Goal: Use online tool/utility: Utilize a website feature to perform a specific function

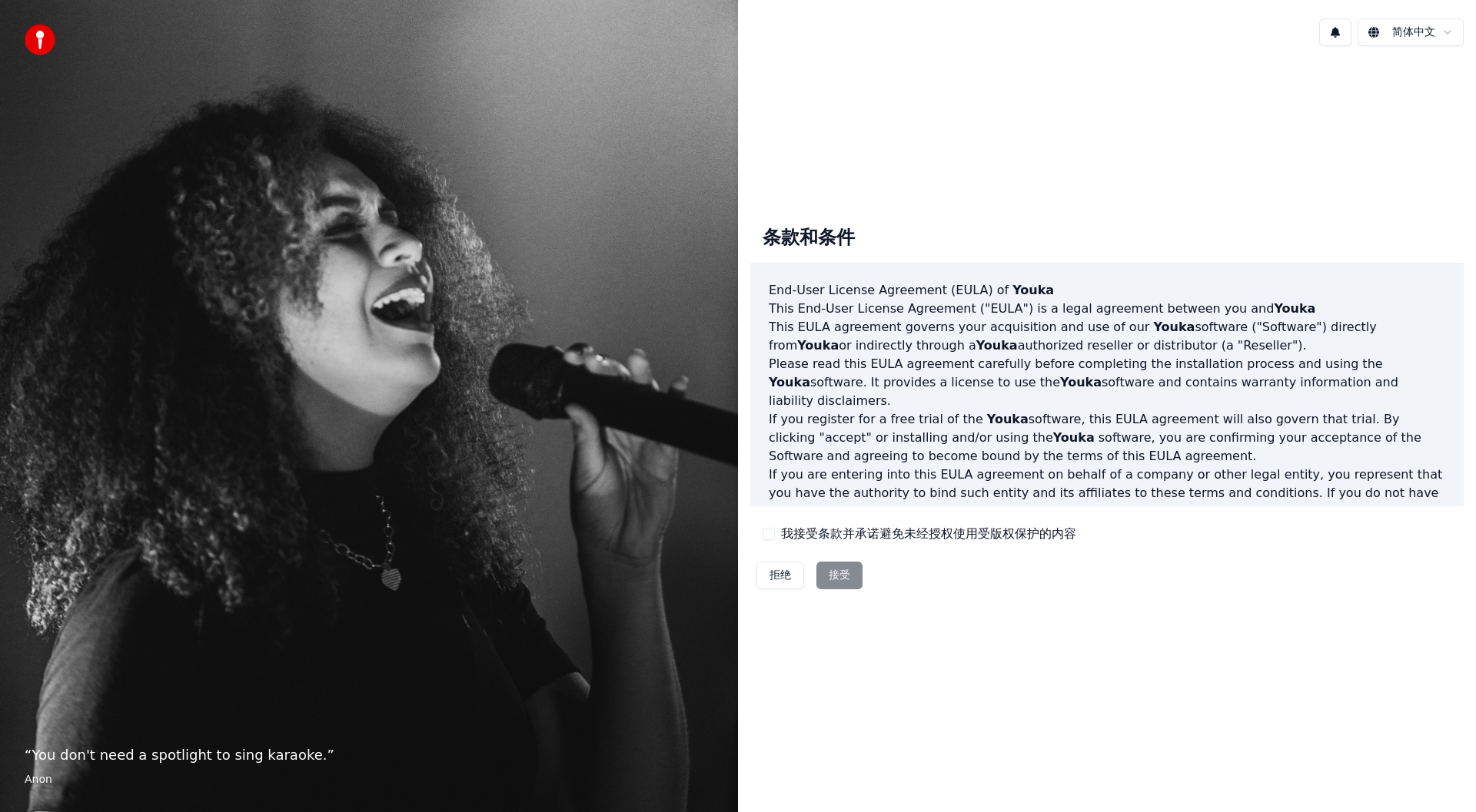
click at [773, 532] on button "我接受条款并承诺避免未经授权使用受版权保护的内容" at bounding box center [769, 534] width 12 height 12
click at [847, 583] on button "接受" at bounding box center [839, 576] width 46 height 28
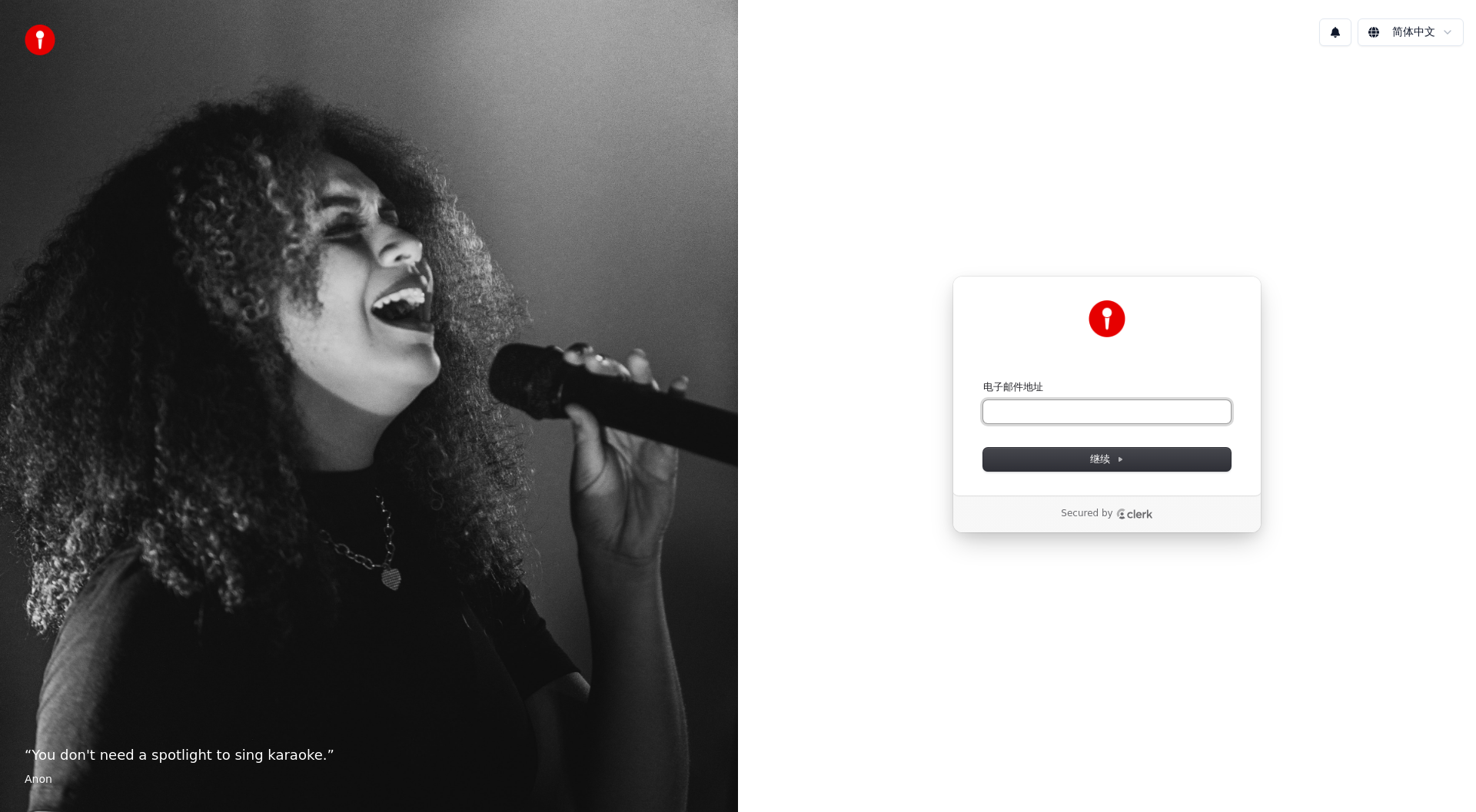
click at [1113, 413] on input "电子邮件地址" at bounding box center [1107, 412] width 247 height 23
click at [1091, 462] on span "继续" at bounding box center [1107, 460] width 34 height 14
type input "**********"
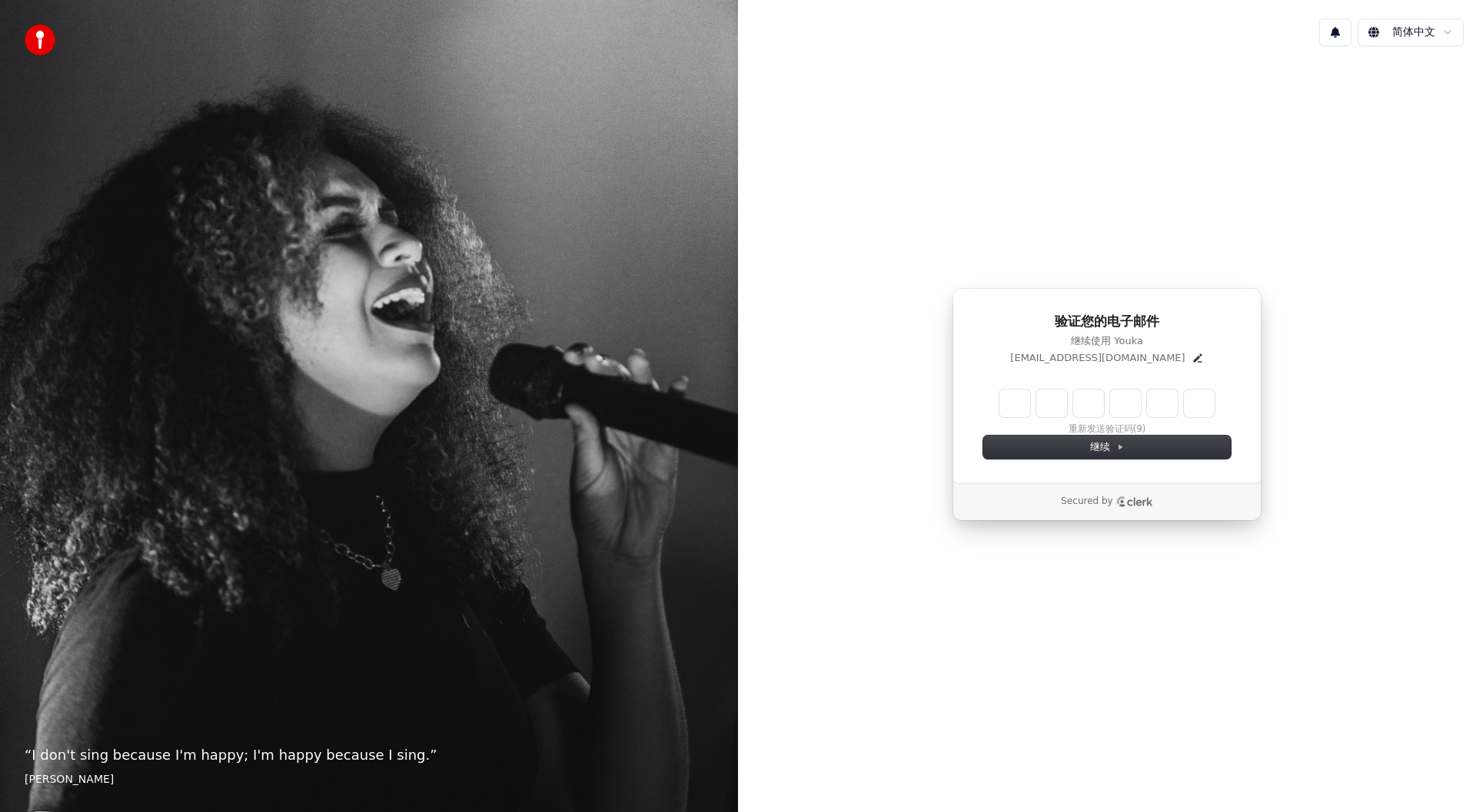
click at [1020, 411] on input "Enter verification code" at bounding box center [1107, 404] width 215 height 28
type input "******"
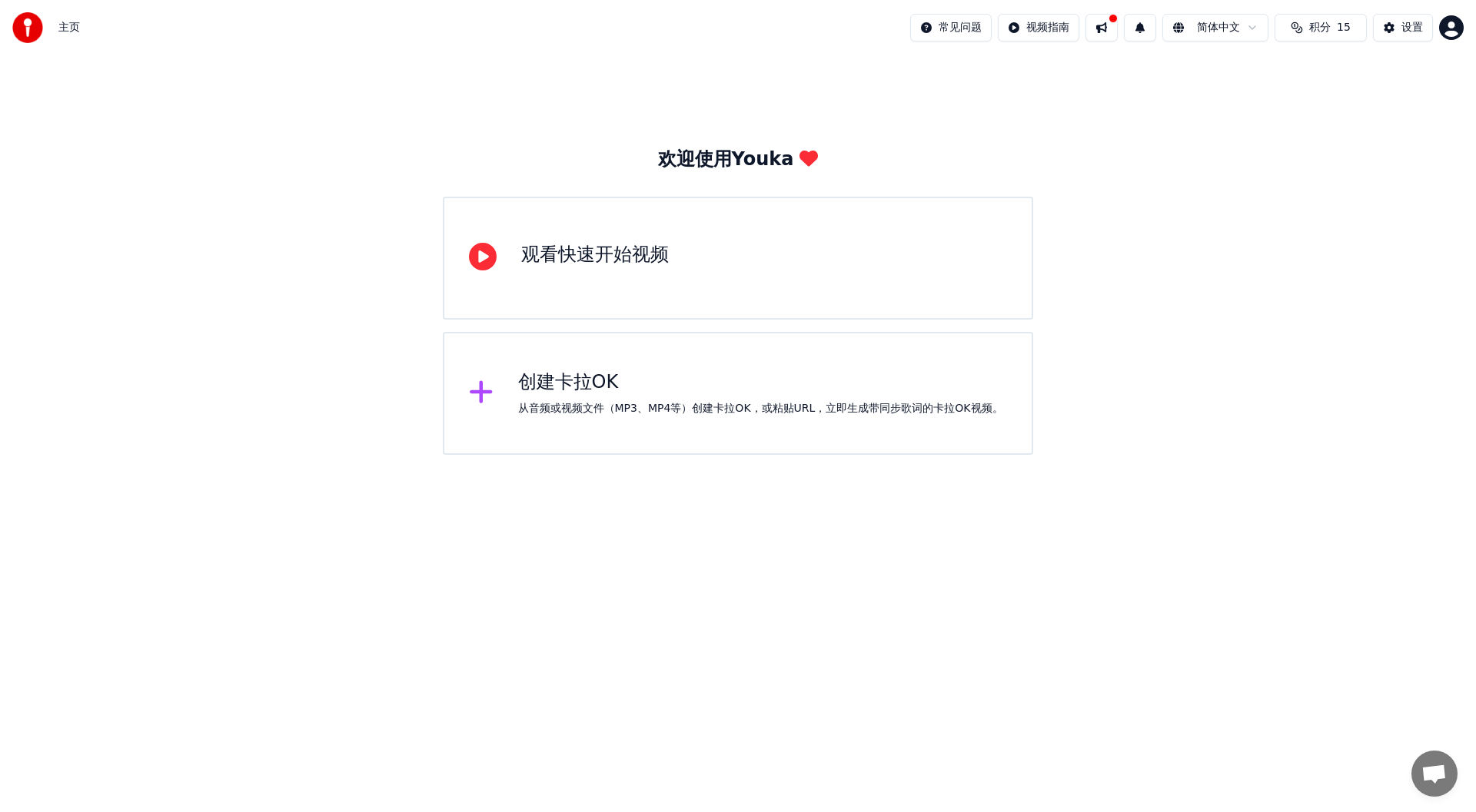
click at [581, 254] on div "观看快速开始视频" at bounding box center [595, 255] width 148 height 24
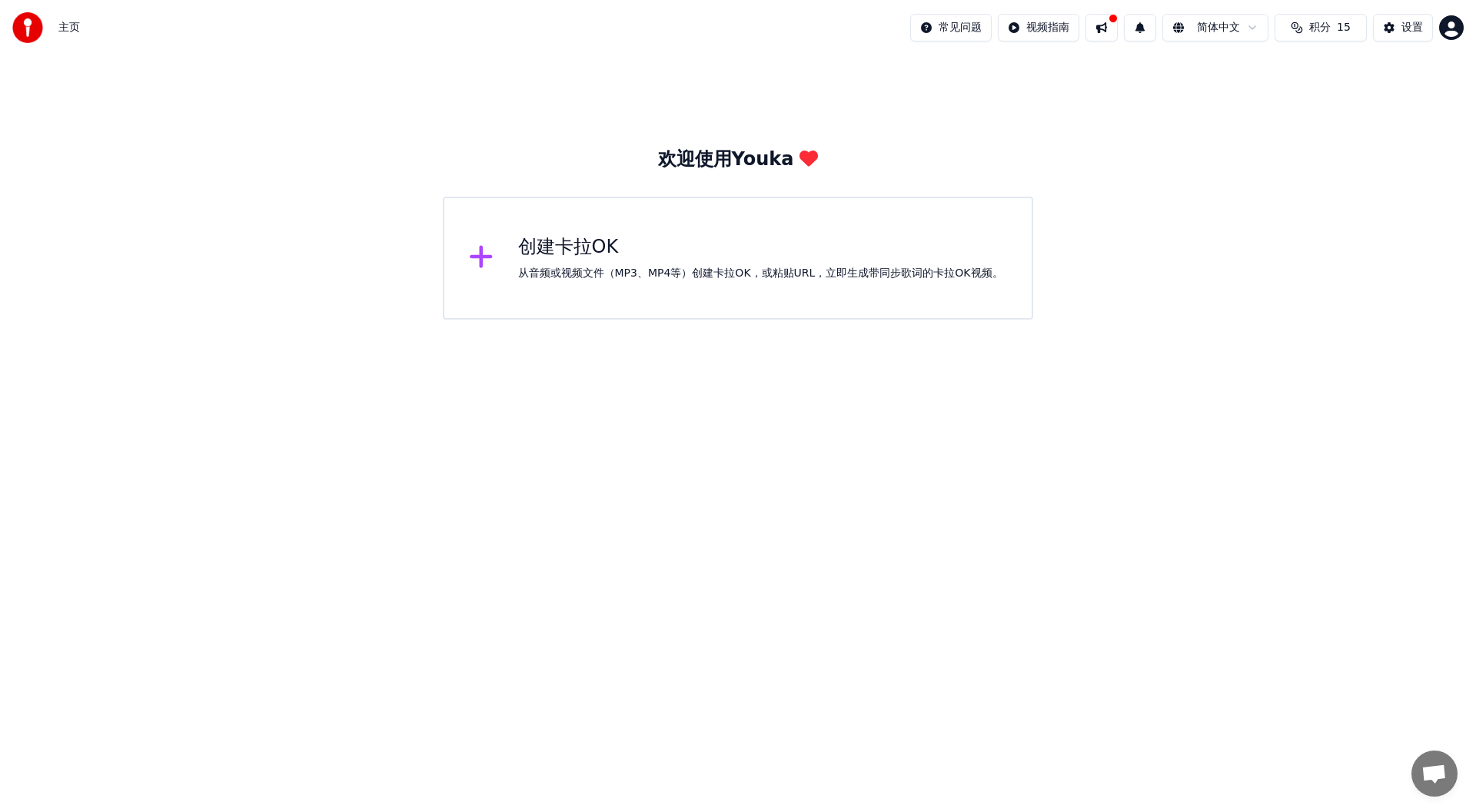
click at [572, 247] on div "创建卡拉OK" at bounding box center [761, 247] width 485 height 24
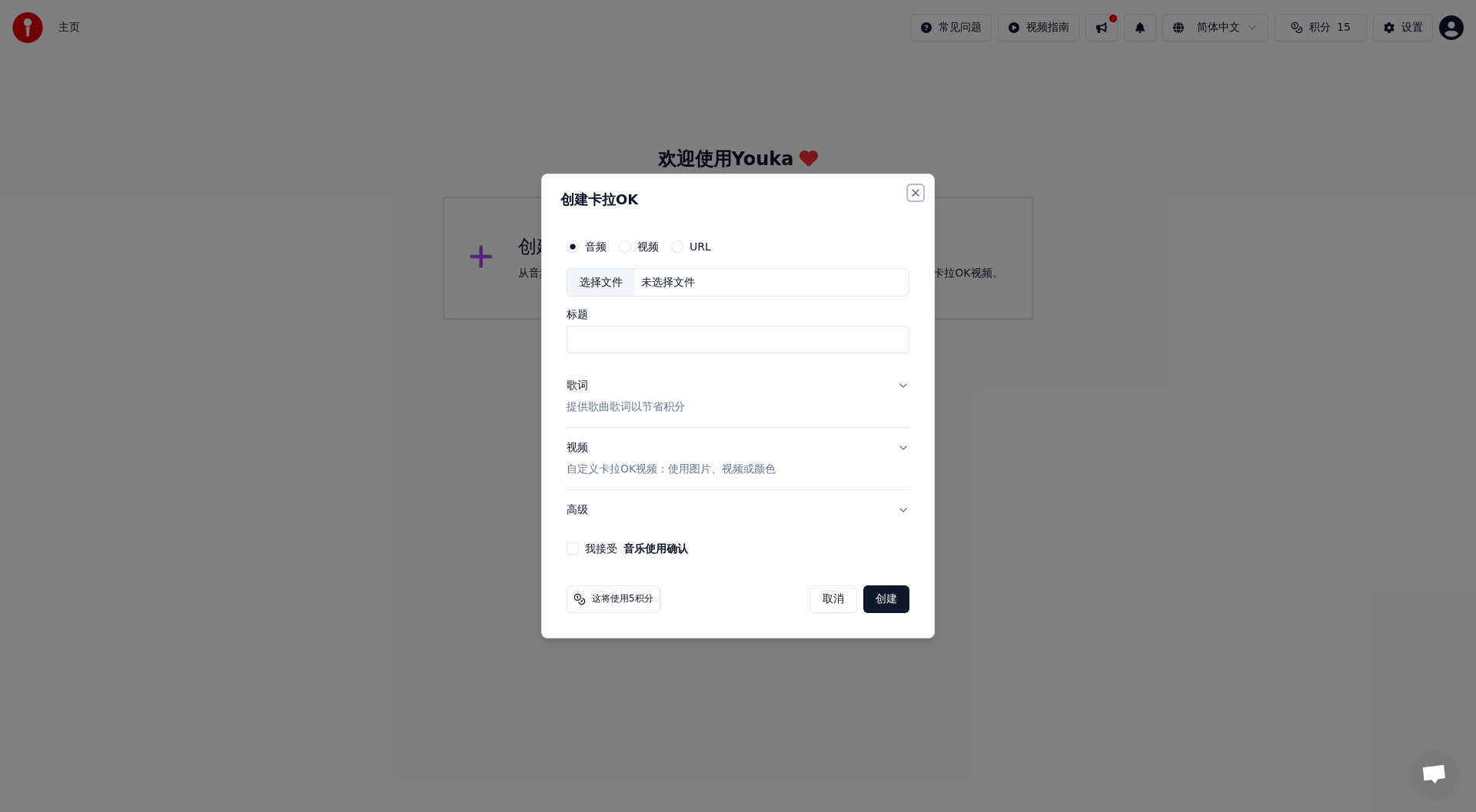
click at [918, 190] on button "Close" at bounding box center [916, 193] width 12 height 12
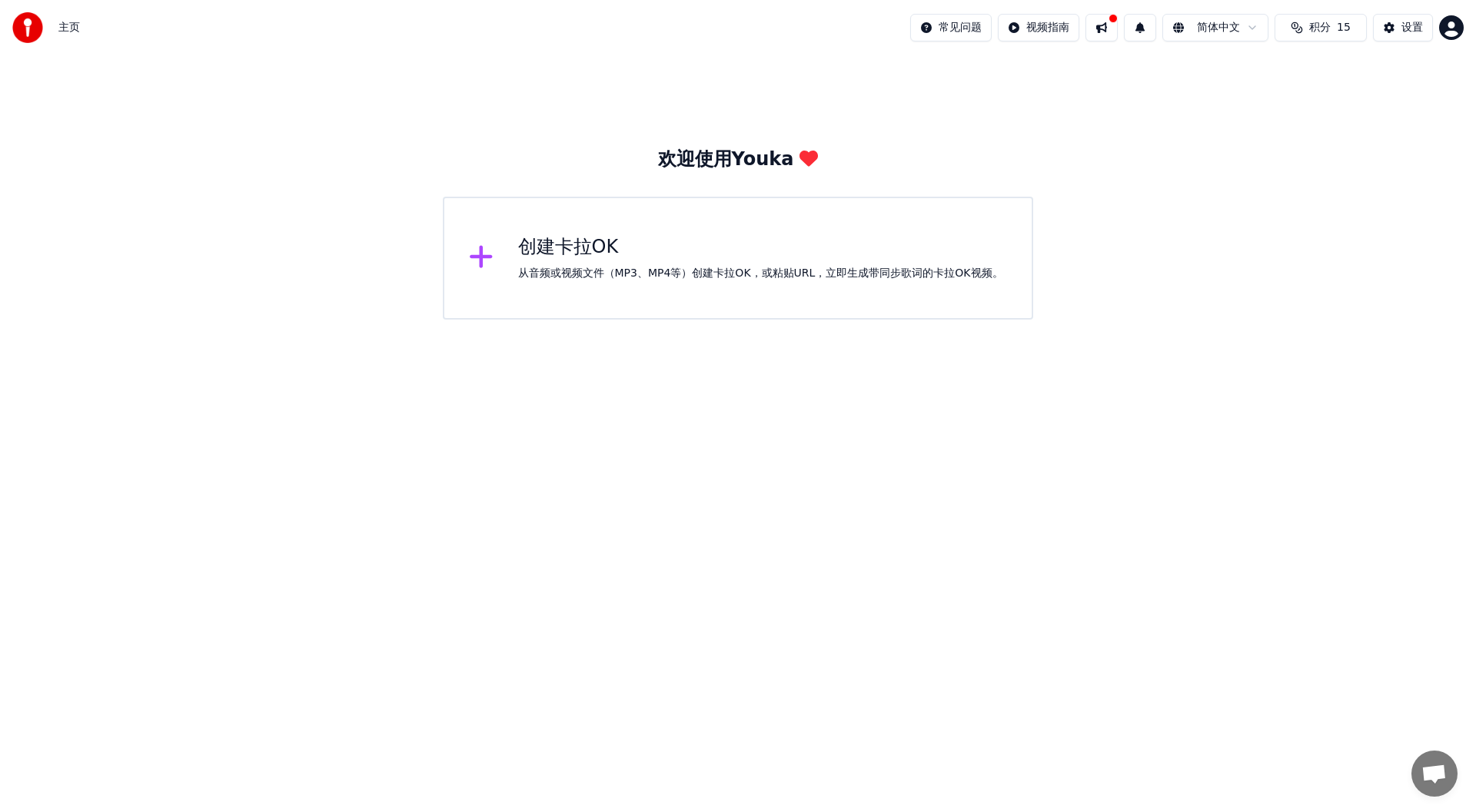
click at [26, 20] on img at bounding box center [27, 27] width 31 height 31
click at [596, 233] on div "创建卡拉OK 从音频或视频文件（MP3、MP4等）创建卡拉OK，或粘贴URL，立即生成带同步歌词的卡拉OK视频。" at bounding box center [738, 258] width 590 height 123
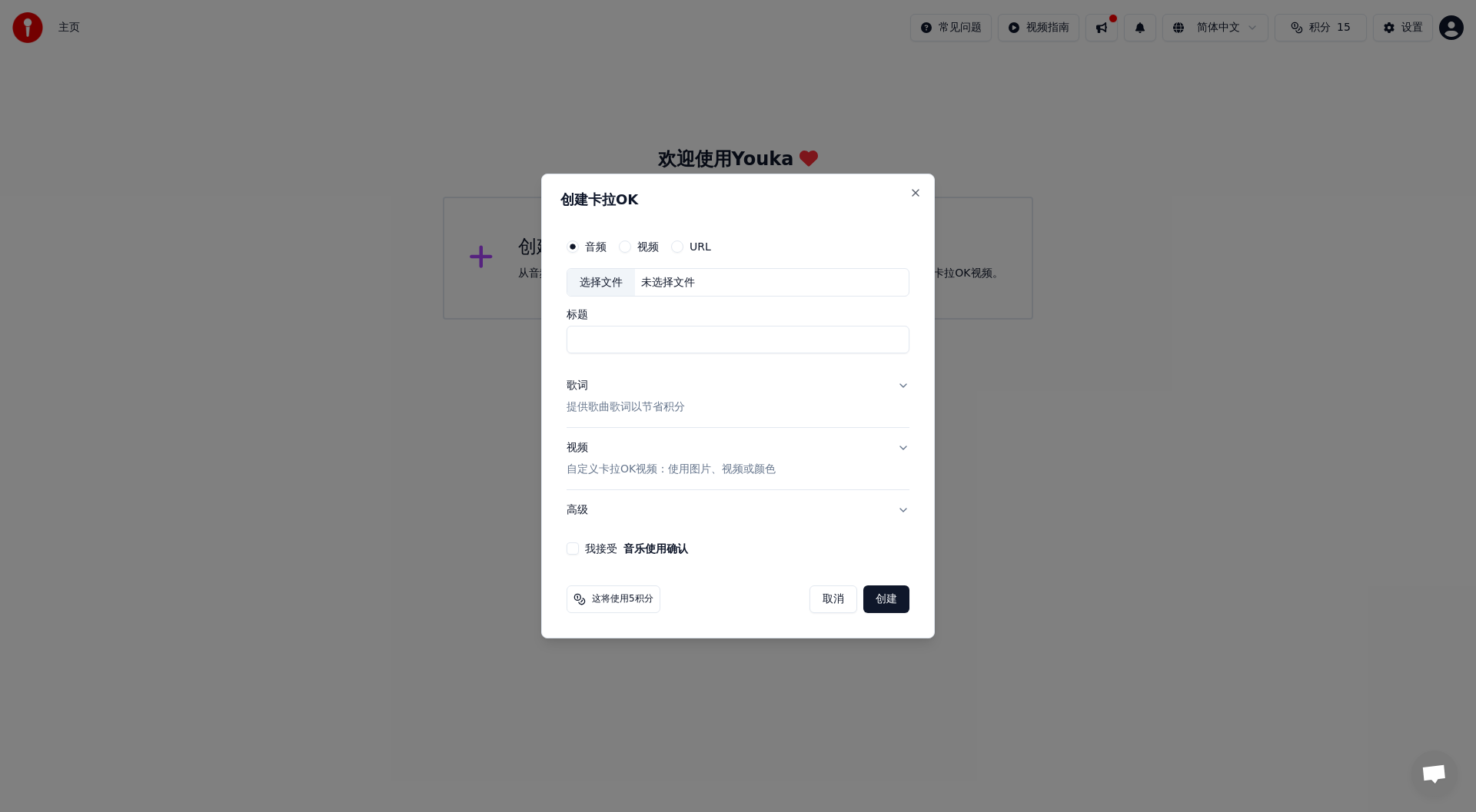
click at [643, 247] on label "视频" at bounding box center [648, 246] width 22 height 10
click at [631, 247] on button "视频" at bounding box center [625, 246] width 12 height 12
click at [613, 341] on input "标题" at bounding box center [738, 341] width 343 height 28
type input "*"
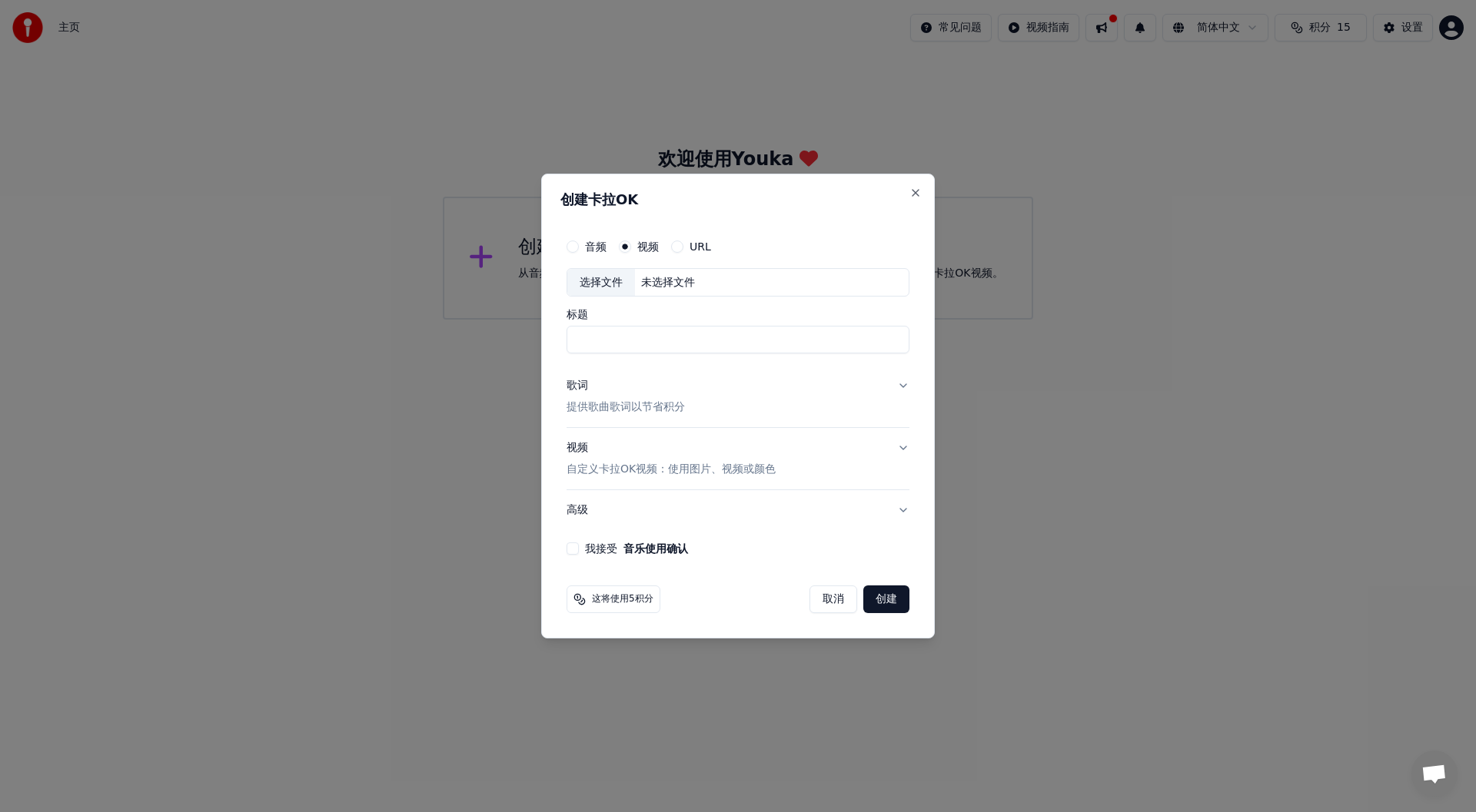
click at [912, 185] on div "创建卡拉OK 音频 视频 URL 选择文件 未选择文件 标题 歌词 提供歌曲歌词以节省积分 视频 自定义卡拉OK视频：使用图片、视频或颜色 高级 我接受 音乐…" at bounding box center [738, 406] width 393 height 466
click at [916, 192] on button "Close" at bounding box center [916, 193] width 12 height 12
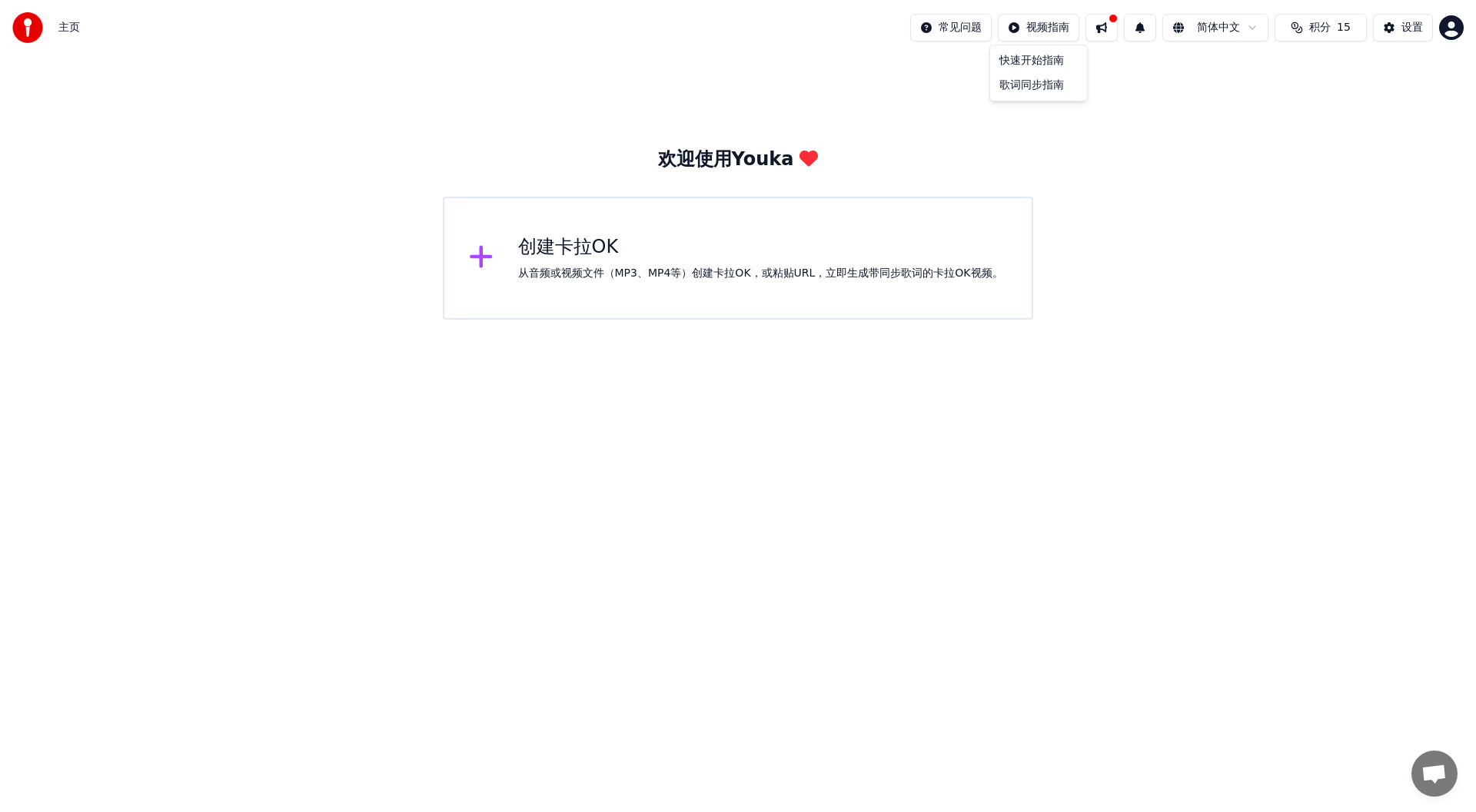
click at [1043, 23] on html "主页 常见问题 视频指南 简体中文 积分 15 设置 欢迎使用Youka 创建[PERSON_NAME]OK 从音频或视频文件（MP3、MP4等）创建[PER…" at bounding box center [738, 160] width 1476 height 320
click at [1104, 28] on html "主页 常见问题 视频指南 简体中文 积分 15 设置 欢迎使用Youka 创建[PERSON_NAME]OK 从音频或视频文件（MP3、MP4等）创建[PER…" at bounding box center [738, 160] width 1476 height 320
click at [1104, 28] on button at bounding box center [1102, 28] width 32 height 28
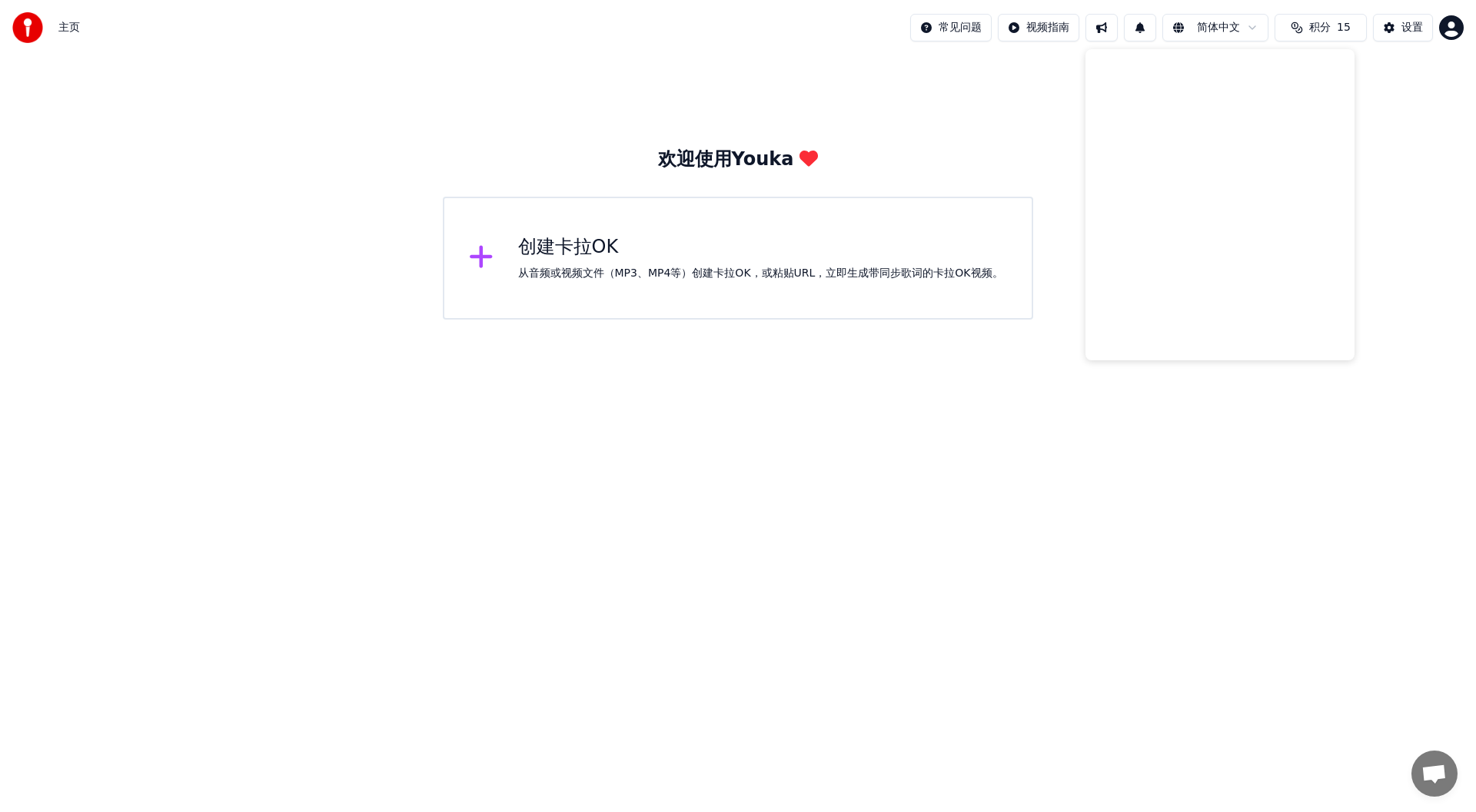
click at [1001, 121] on div "欢迎使用Youka 创建卡拉OK 从音频或视频文件（MP3、MP4等）创建卡拉OK，或粘贴URL，立即生成带同步歌词的卡拉OK视频。" at bounding box center [738, 187] width 1476 height 264
click at [33, 31] on img at bounding box center [27, 27] width 31 height 31
click at [592, 239] on div "创建卡拉OK" at bounding box center [761, 247] width 485 height 24
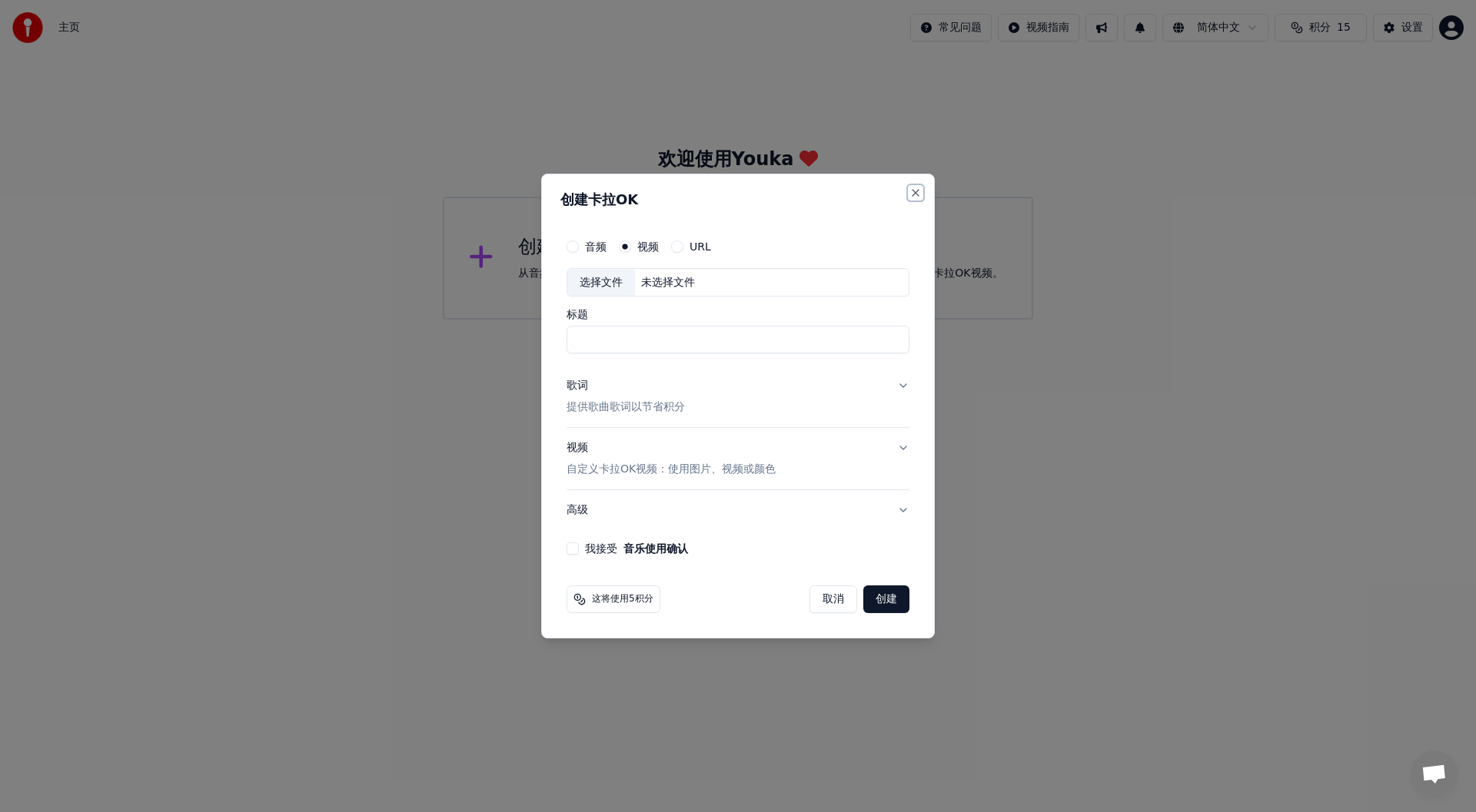
click at [915, 191] on button "Close" at bounding box center [916, 193] width 12 height 12
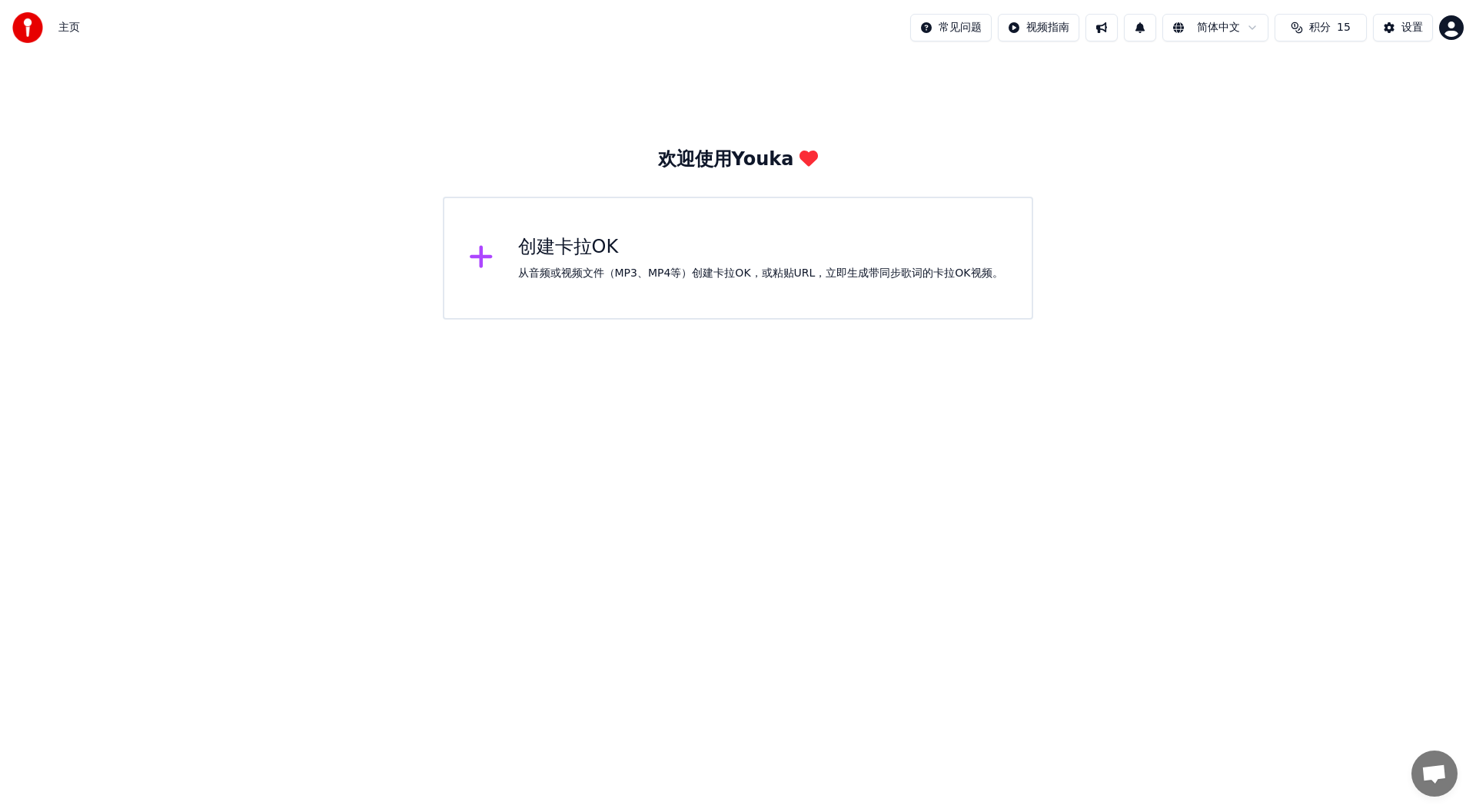
click at [29, 27] on img at bounding box center [27, 27] width 31 height 31
click at [1033, 29] on html "主页 常见问题 视频指南 简体中文 积分 15 设置 欢迎使用Youka 创建[PERSON_NAME]OK 从音频或视频文件（MP3、MP4等）创建[PER…" at bounding box center [738, 160] width 1476 height 320
